Goal: Information Seeking & Learning: Learn about a topic

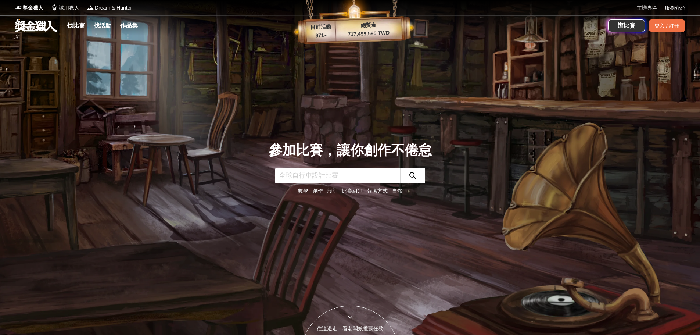
click at [79, 24] on link "找比賽" at bounding box center [76, 26] width 24 height 10
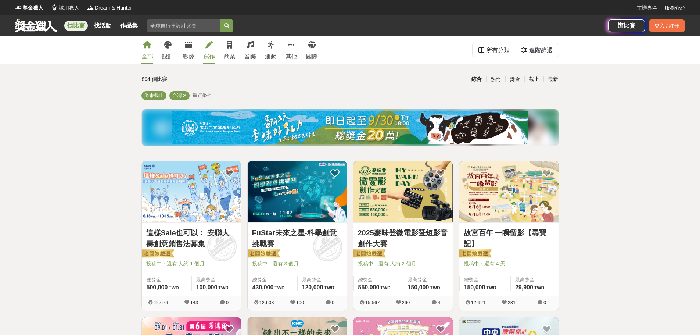
click at [211, 53] on div "寫作" at bounding box center [209, 56] width 12 height 9
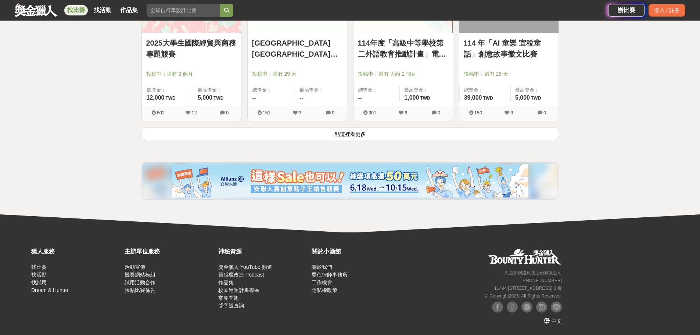
scroll to position [970, 0]
click at [363, 133] on button "點這裡看更多" at bounding box center [349, 133] width 417 height 13
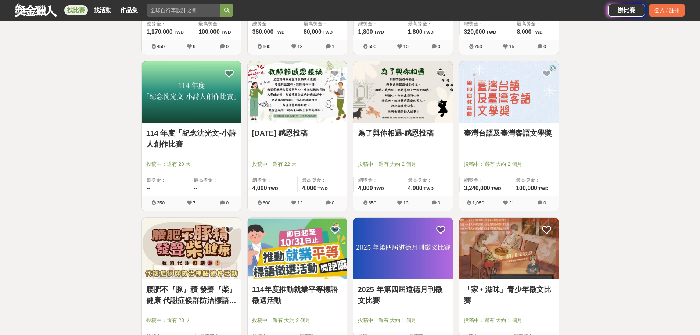
scroll to position [1190, 0]
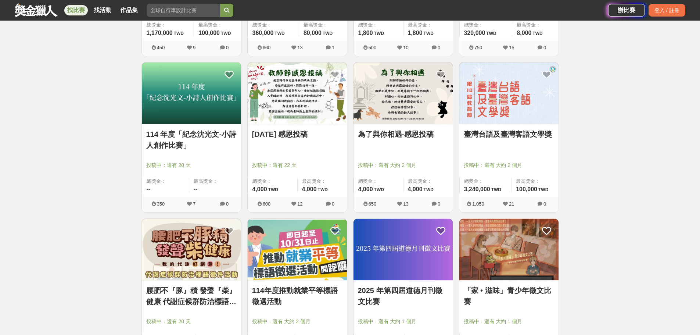
click at [502, 137] on link "臺灣台語及臺灣客語文學獎" at bounding box center [509, 134] width 90 height 11
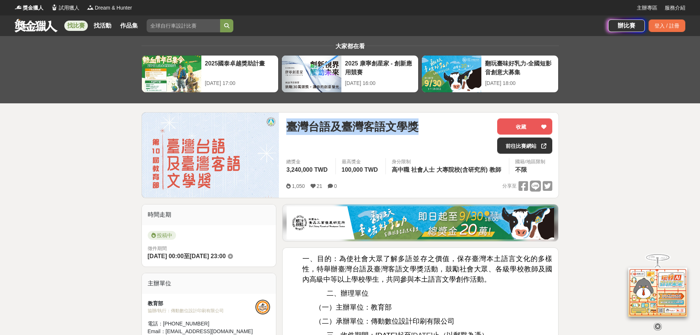
drag, startPoint x: 418, startPoint y: 124, endPoint x: 288, endPoint y: 121, distance: 130.4
click at [288, 121] on span "臺灣台語及臺灣客語文學獎" at bounding box center [352, 126] width 132 height 17
copy span "臺灣台語及臺灣客語文學獎"
